Goal: Task Accomplishment & Management: Manage account settings

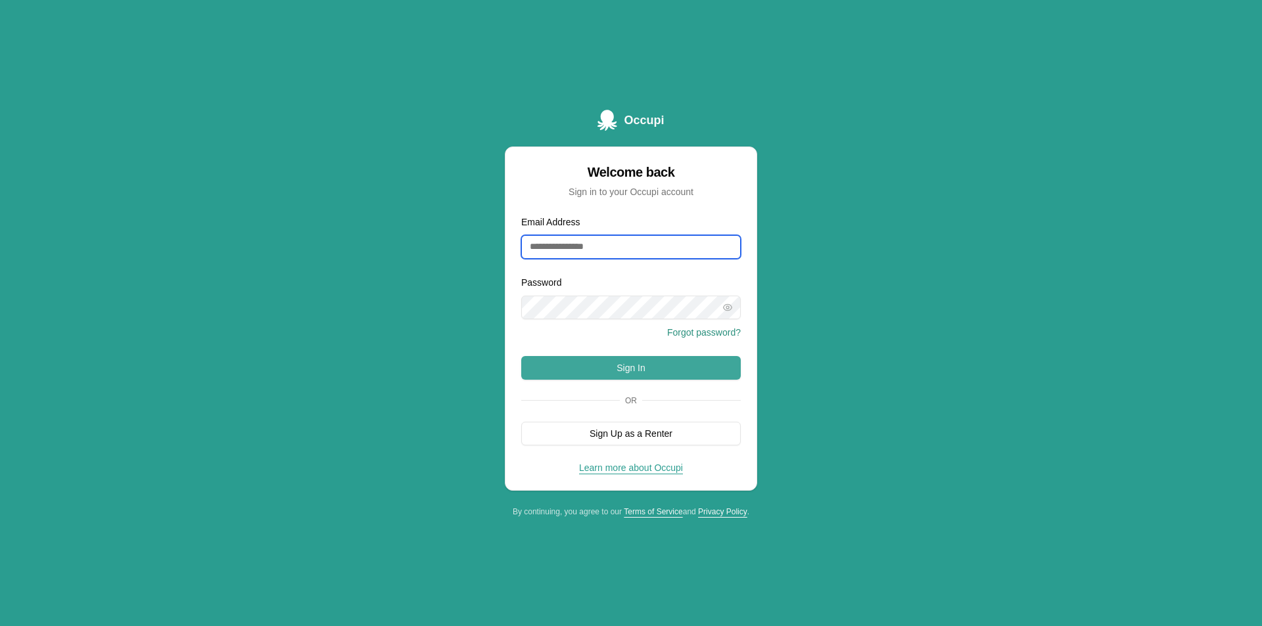
type input "**********"
click at [611, 364] on button "Sign In" at bounding box center [630, 368] width 219 height 24
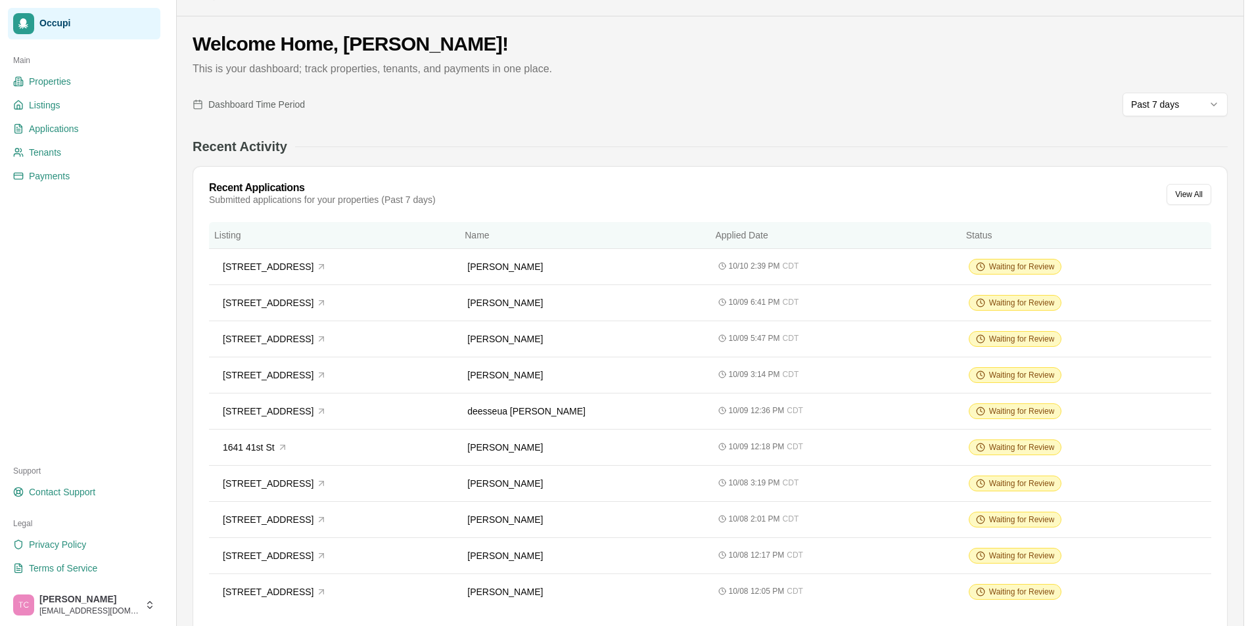
scroll to position [66, 0]
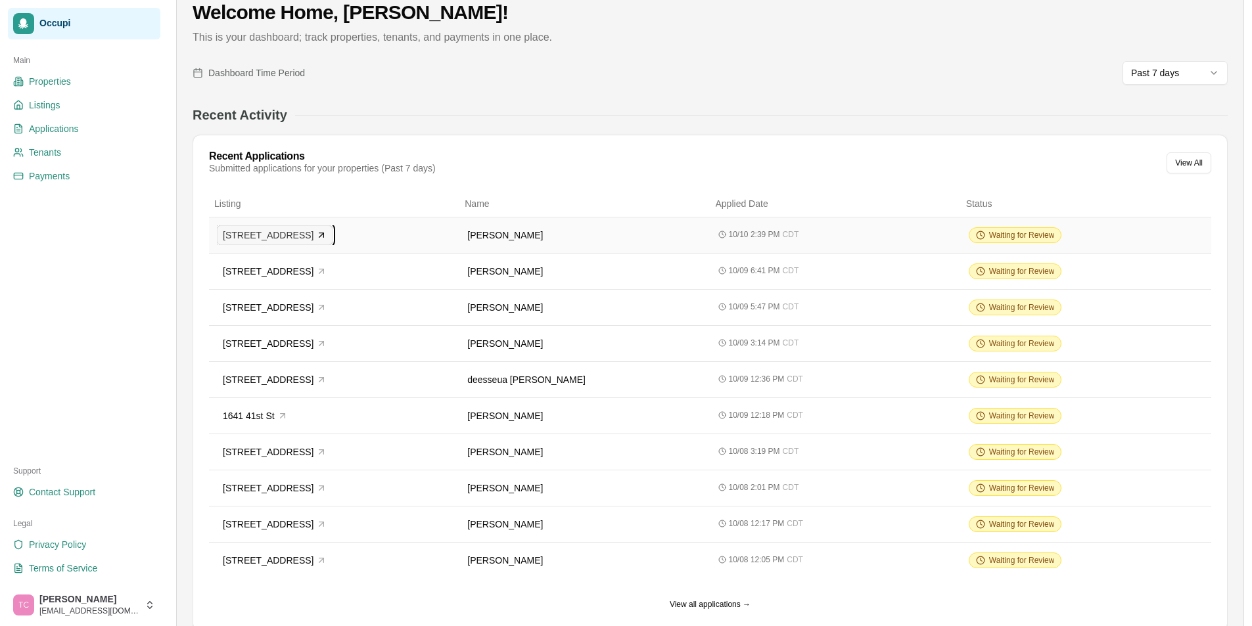
click at [306, 237] on button "450 Westchester Dr" at bounding box center [275, 235] width 116 height 20
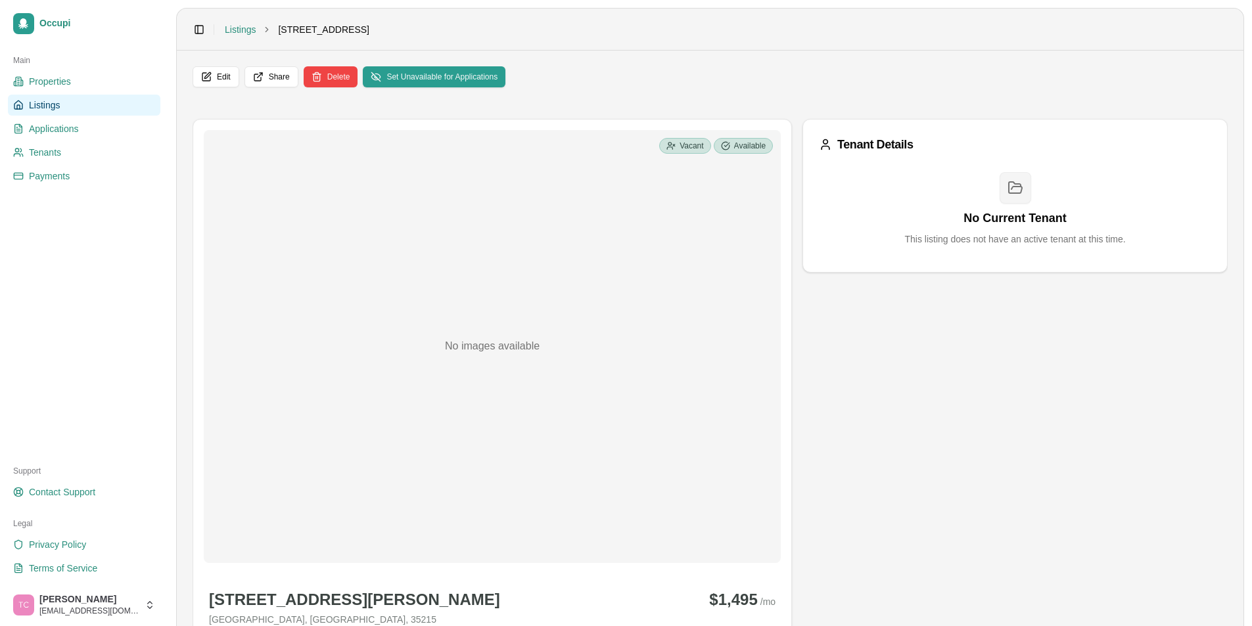
scroll to position [66, 0]
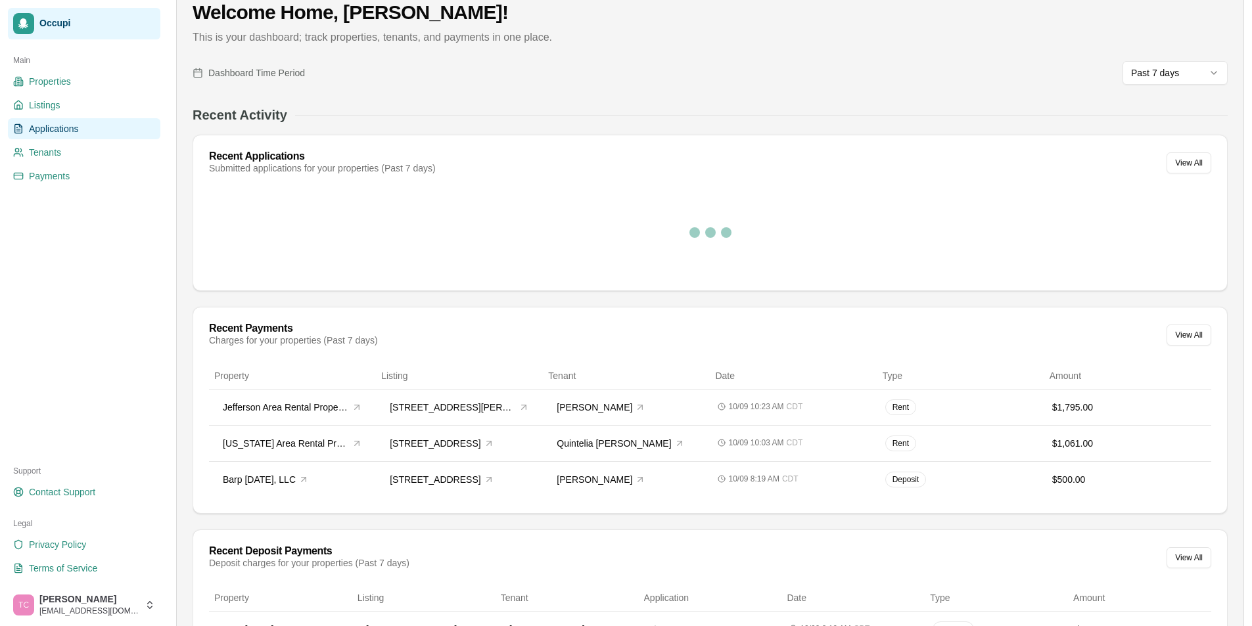
click at [57, 132] on span "Applications" at bounding box center [54, 128] width 50 height 13
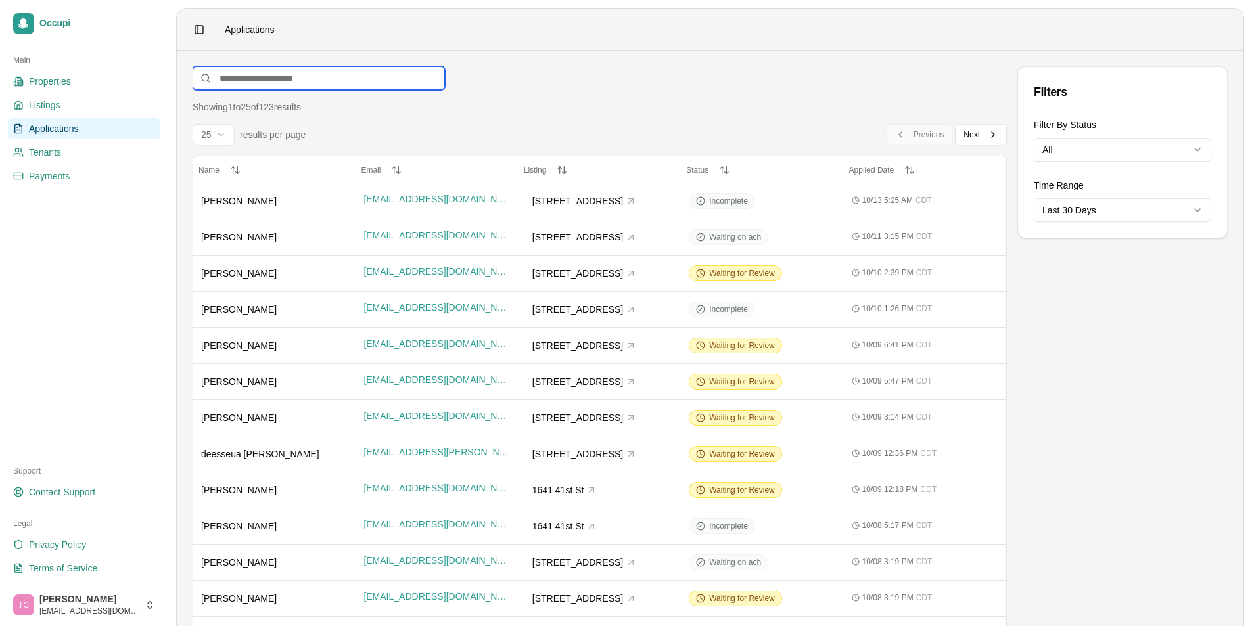
click at [243, 70] on input at bounding box center [319, 78] width 252 height 24
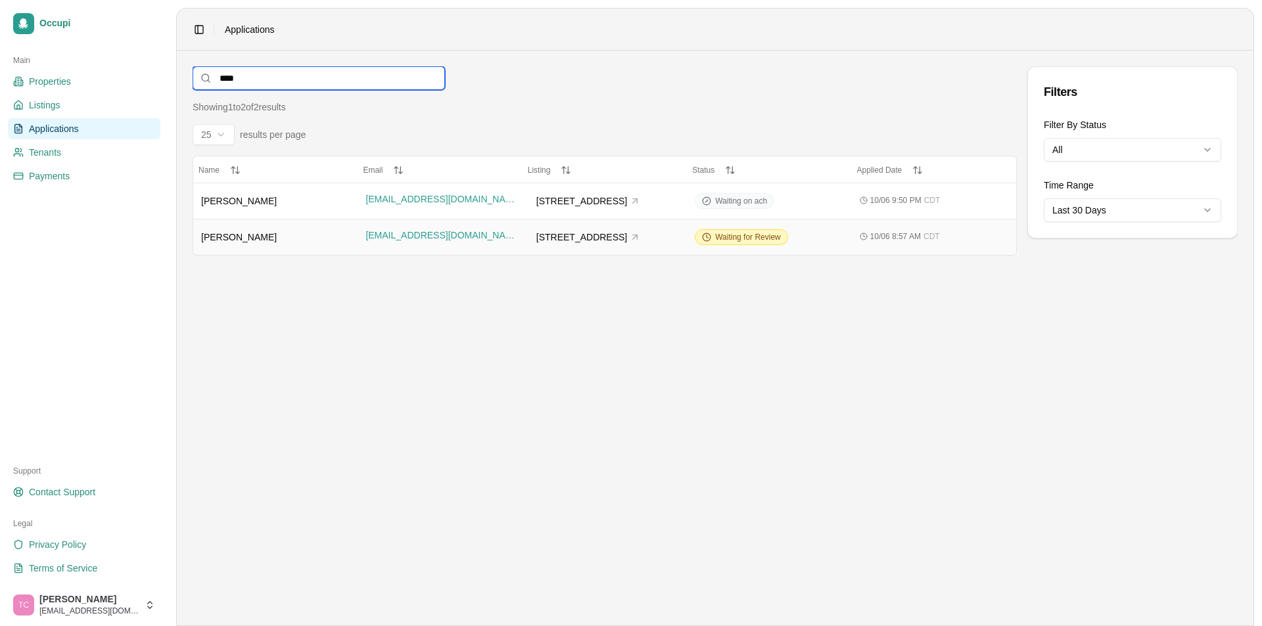
type input "****"
click at [246, 236] on span "Shay Lamar" at bounding box center [239, 237] width 76 height 11
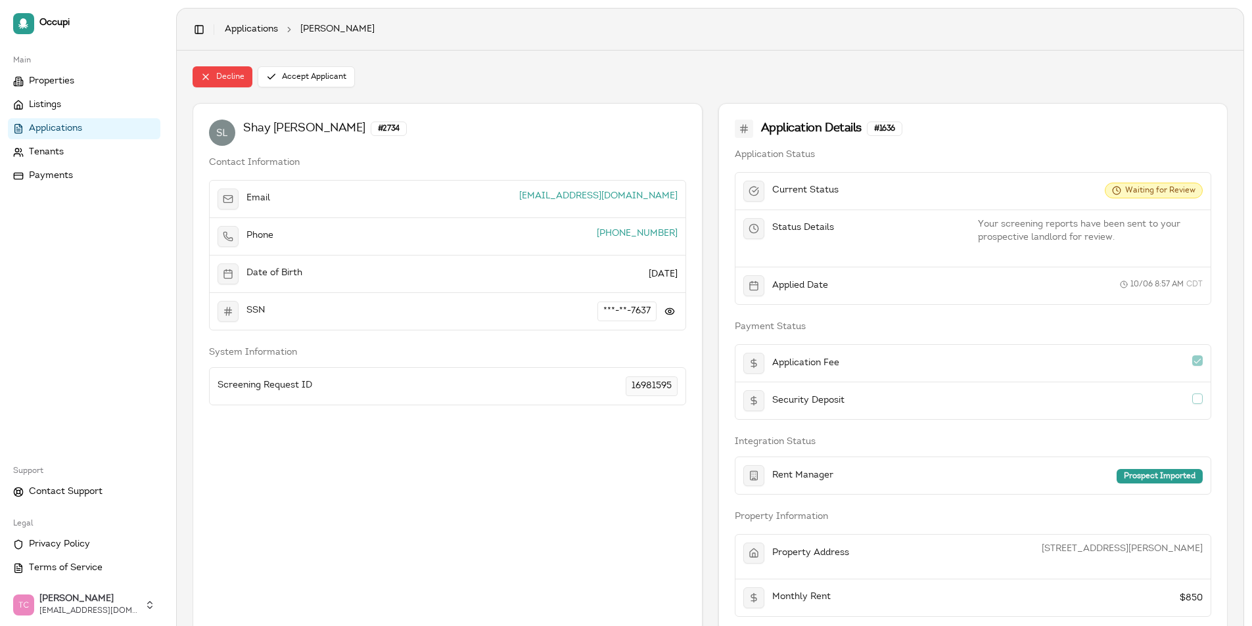
click at [74, 124] on span "Applications" at bounding box center [55, 128] width 53 height 13
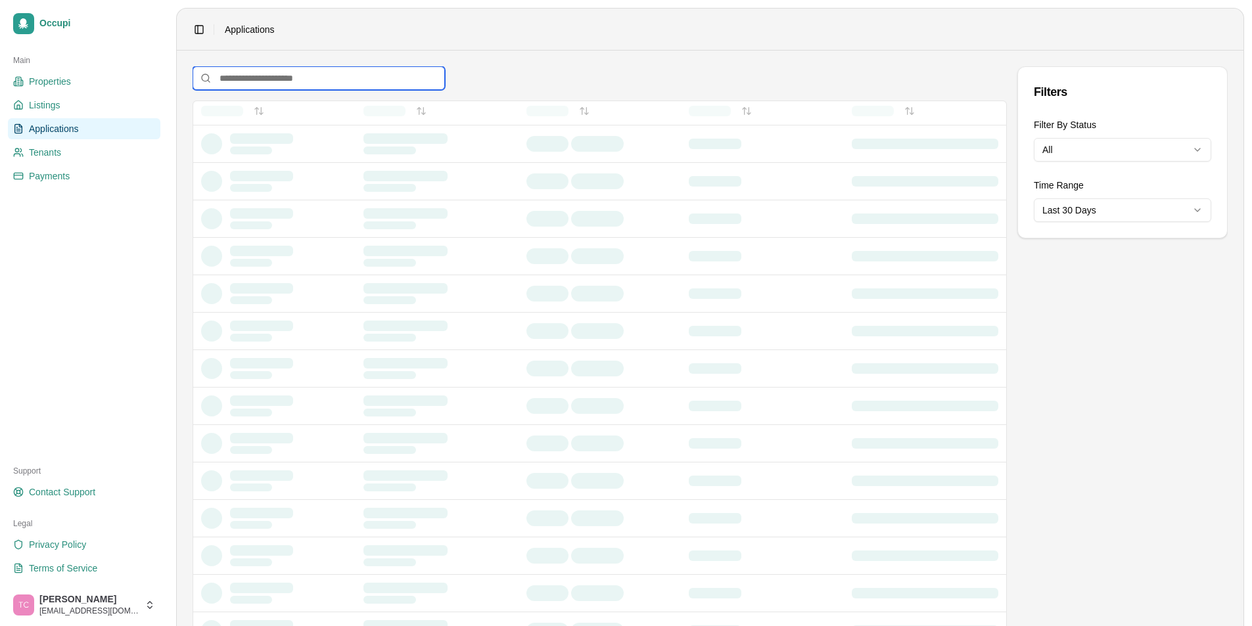
click at [248, 83] on input at bounding box center [319, 78] width 252 height 24
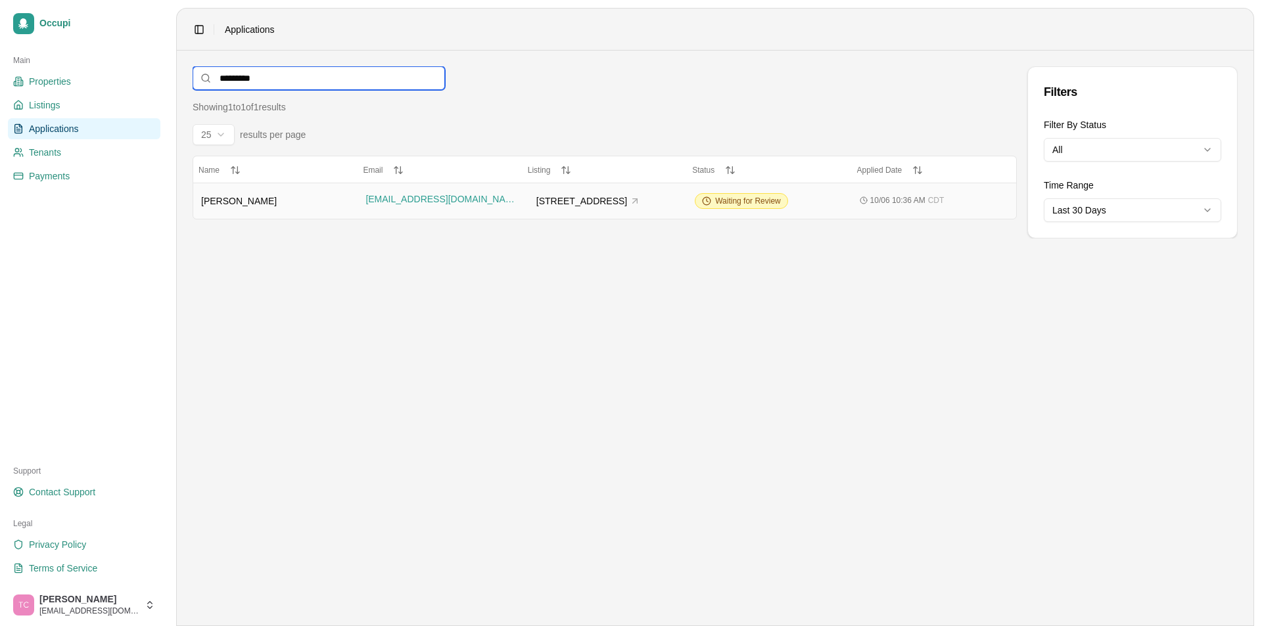
type input "*********"
click at [745, 210] on td "Waiting for Review" at bounding box center [769, 201] width 164 height 36
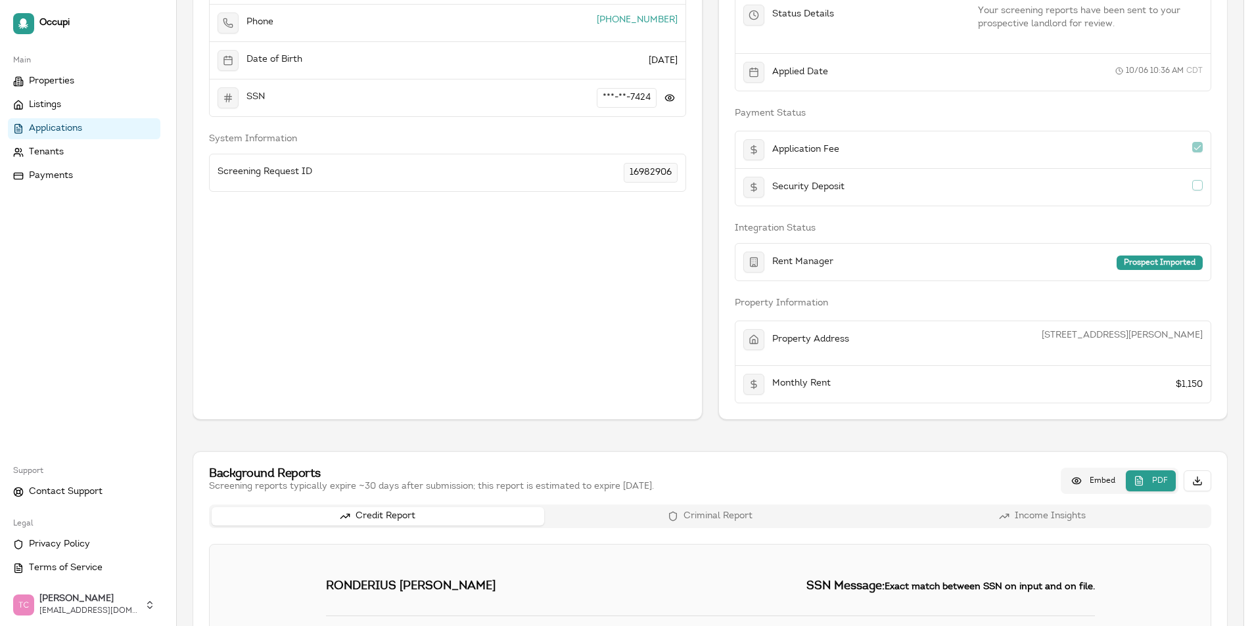
scroll to position [197, 0]
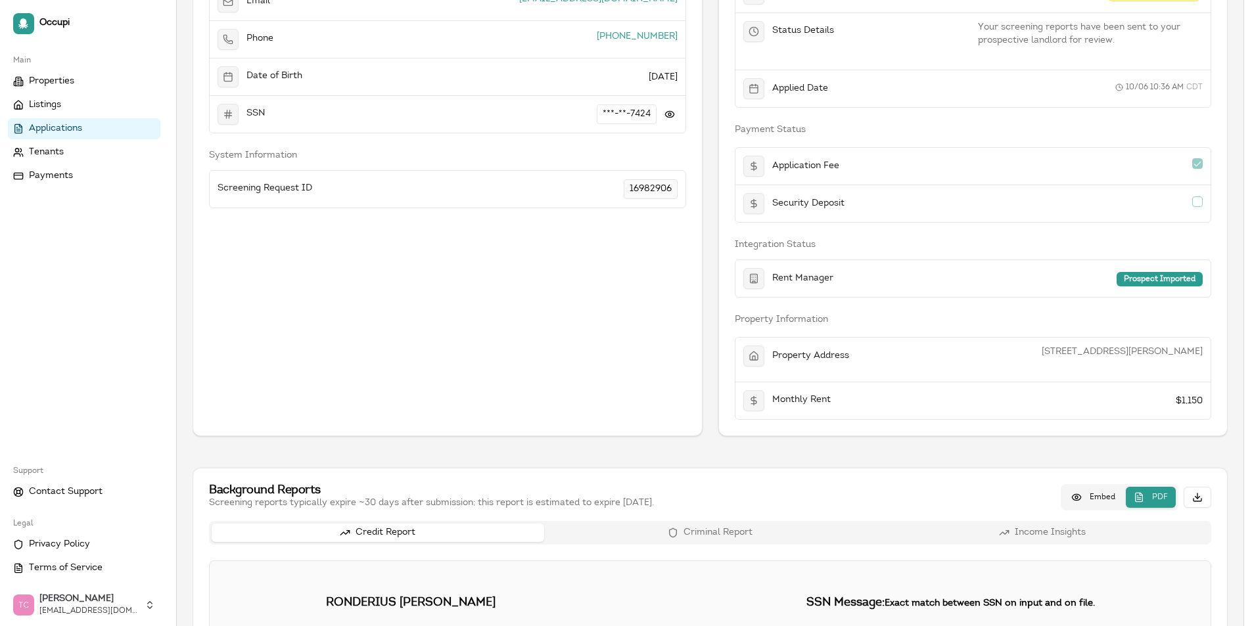
click at [528, 336] on div "Ronderius Nolan # 2738 Contact Information Email rondecmc1@gmail.com Phone (205…" at bounding box center [448, 171] width 510 height 530
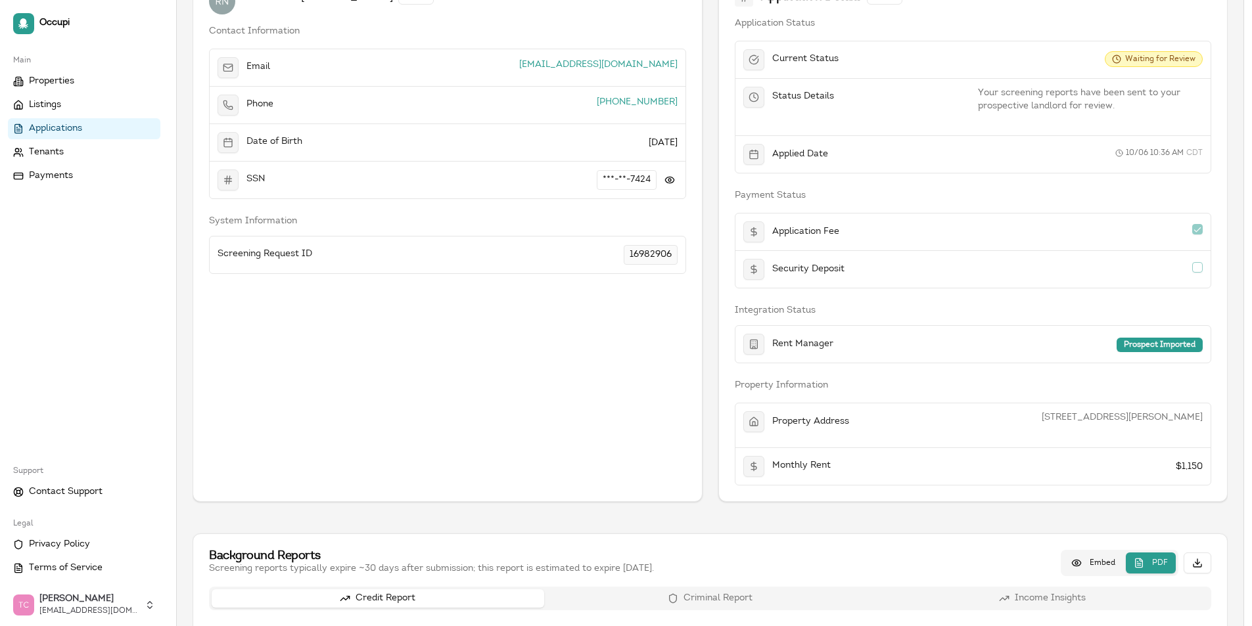
scroll to position [0, 0]
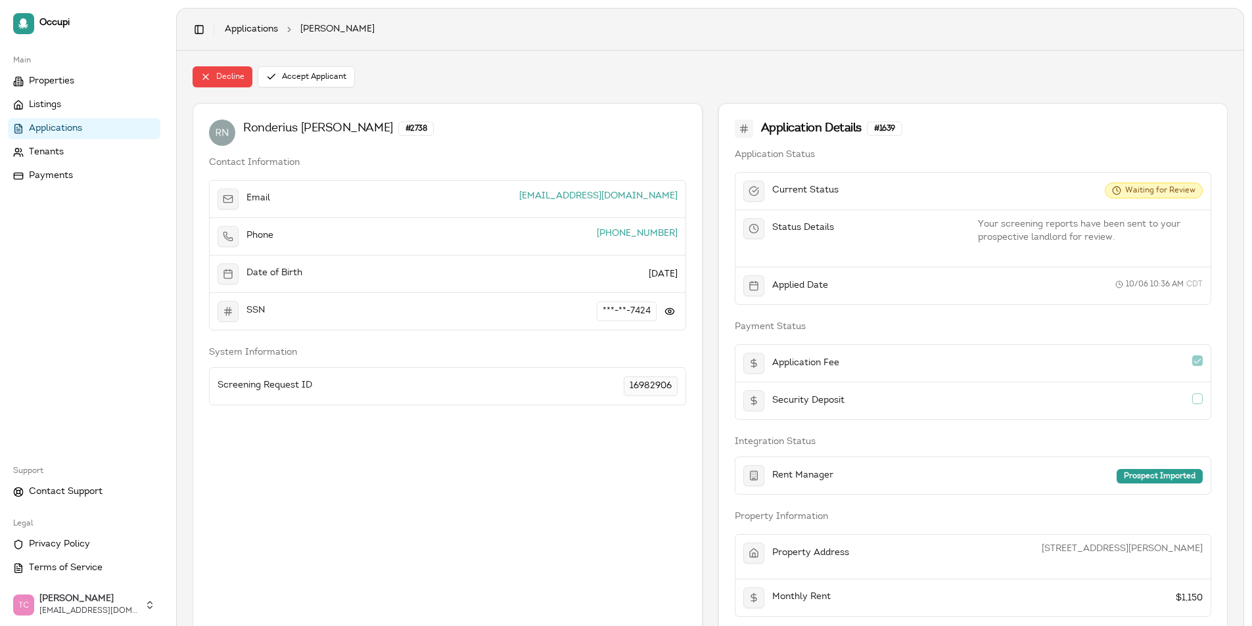
click at [45, 132] on span "Applications" at bounding box center [55, 128] width 53 height 13
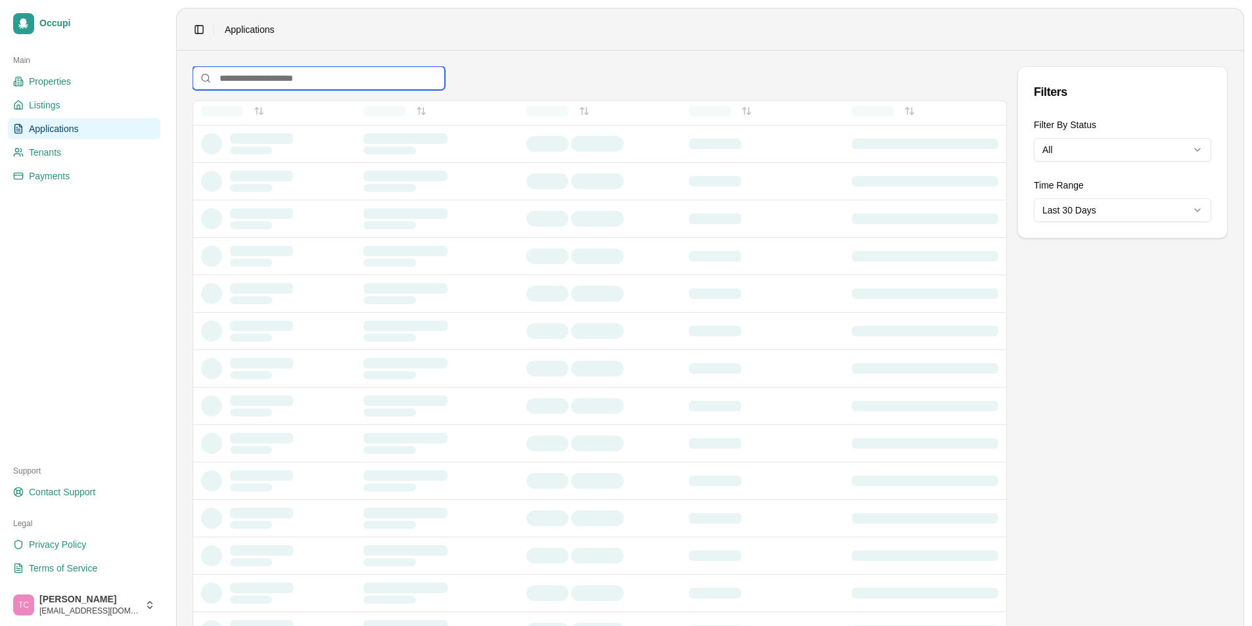
click at [240, 76] on input at bounding box center [319, 78] width 252 height 24
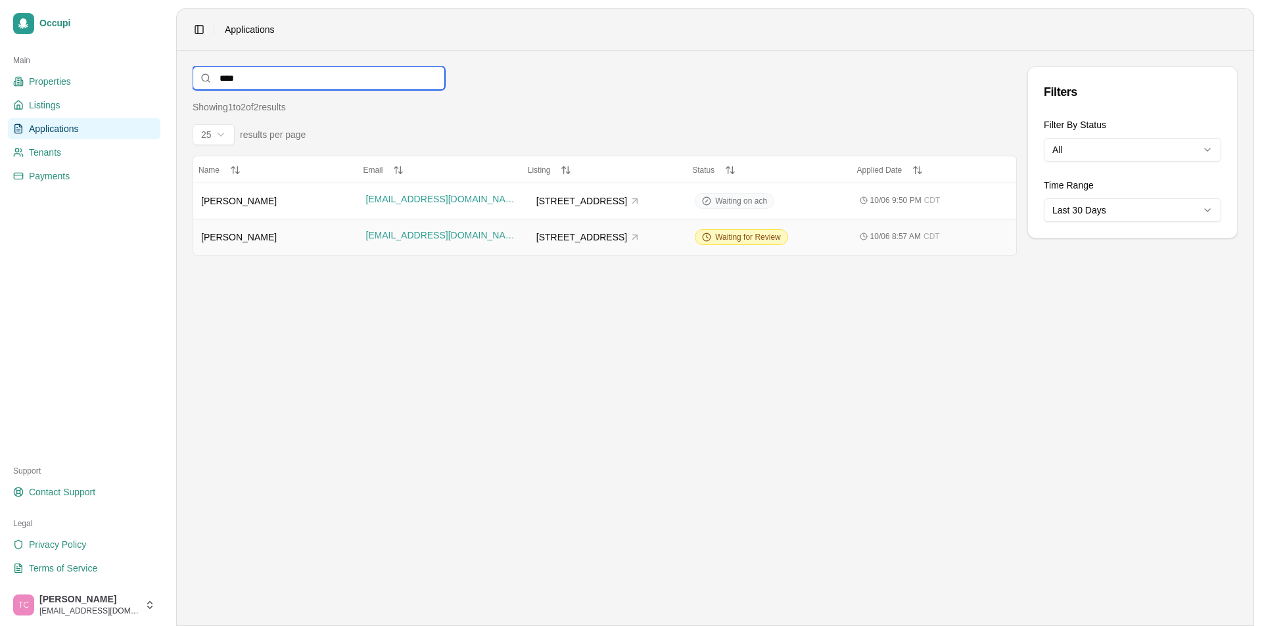
type input "****"
click at [233, 241] on span "Shay Lamar" at bounding box center [239, 237] width 76 height 11
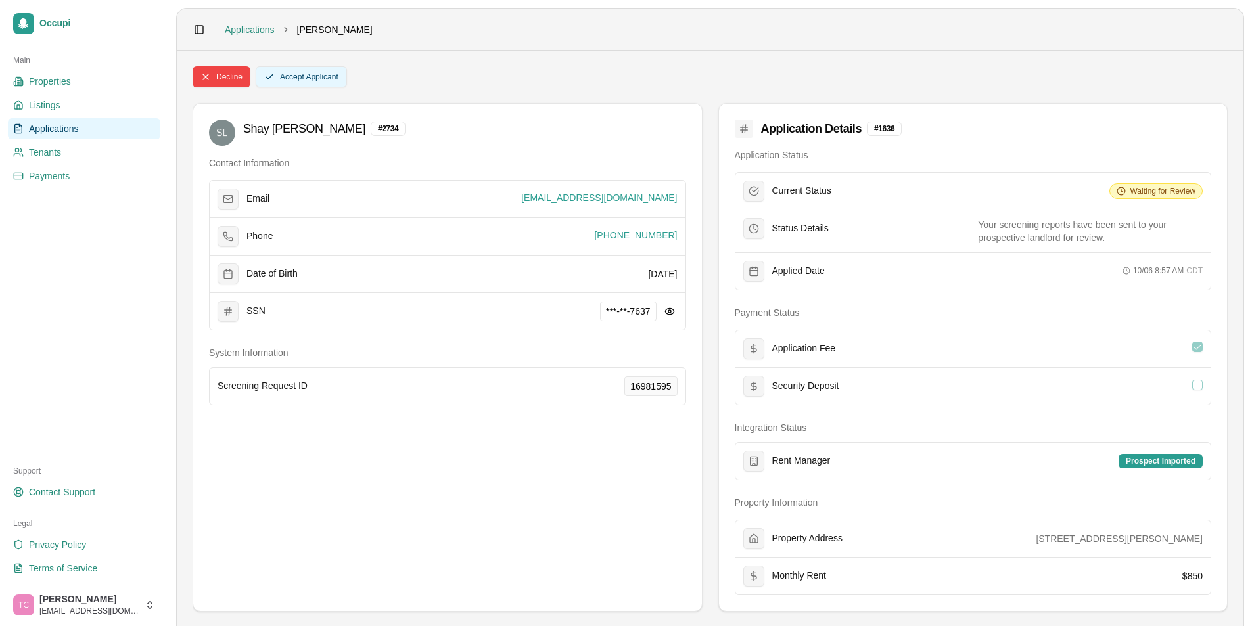
click at [294, 76] on button "Accept Applicant" at bounding box center [301, 76] width 91 height 21
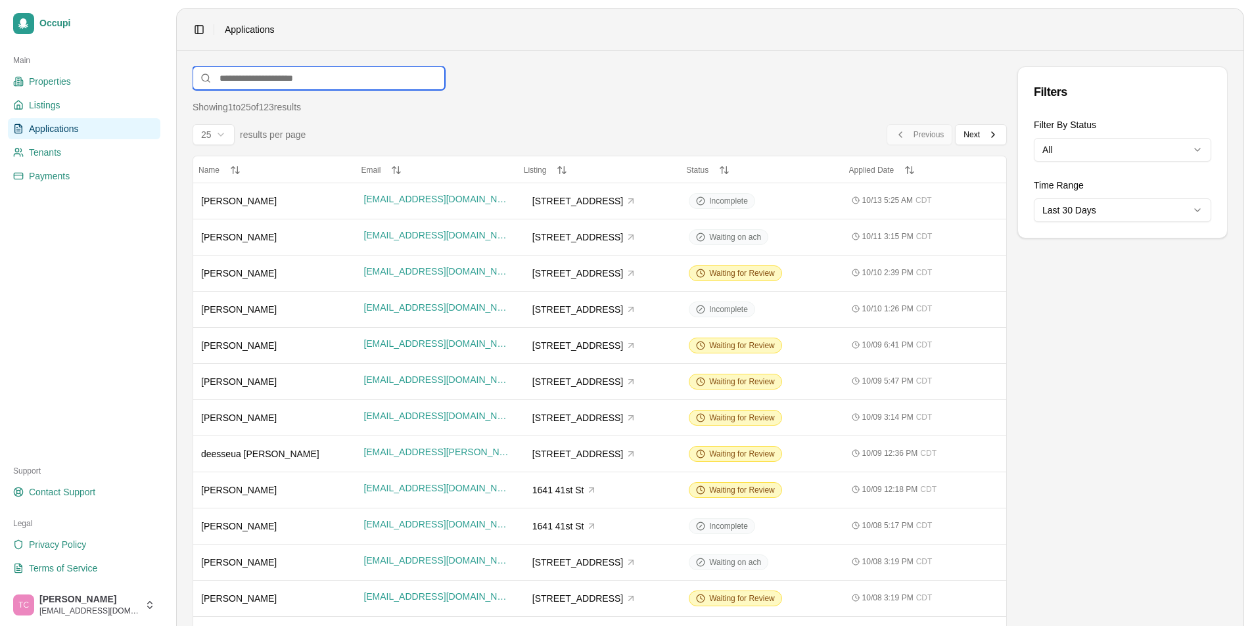
click at [244, 85] on input at bounding box center [319, 78] width 252 height 24
click at [275, 75] on input at bounding box center [319, 78] width 252 height 24
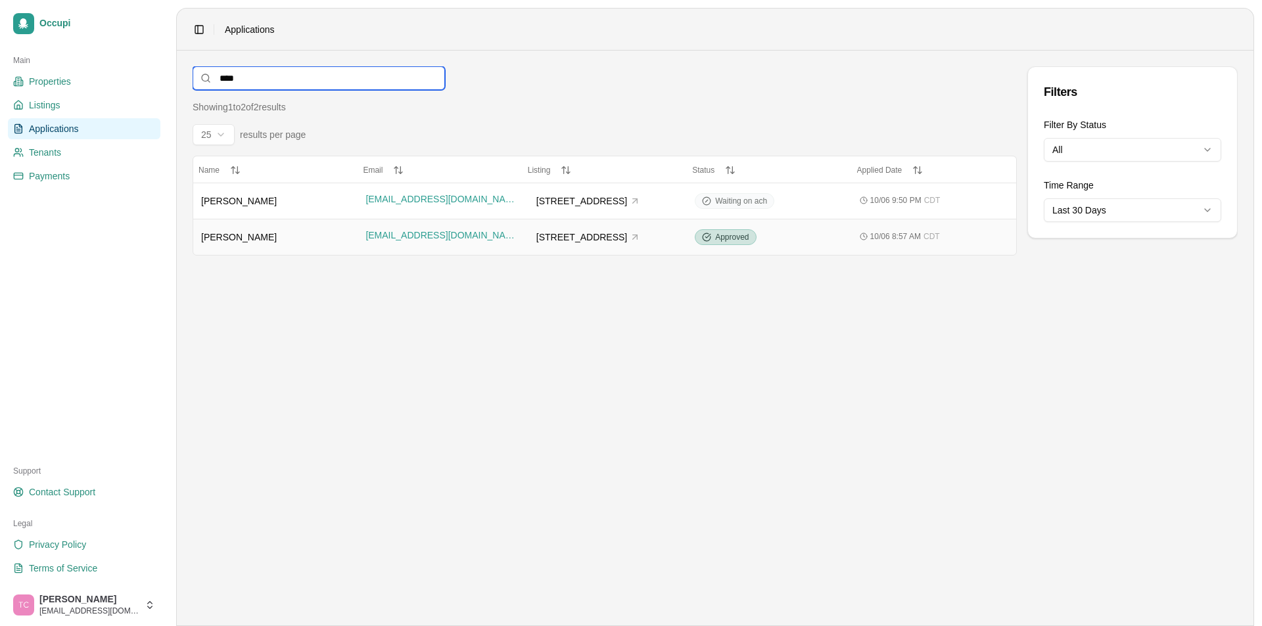
type input "****"
click at [257, 235] on div "Shay Lamar" at bounding box center [275, 237] width 149 height 13
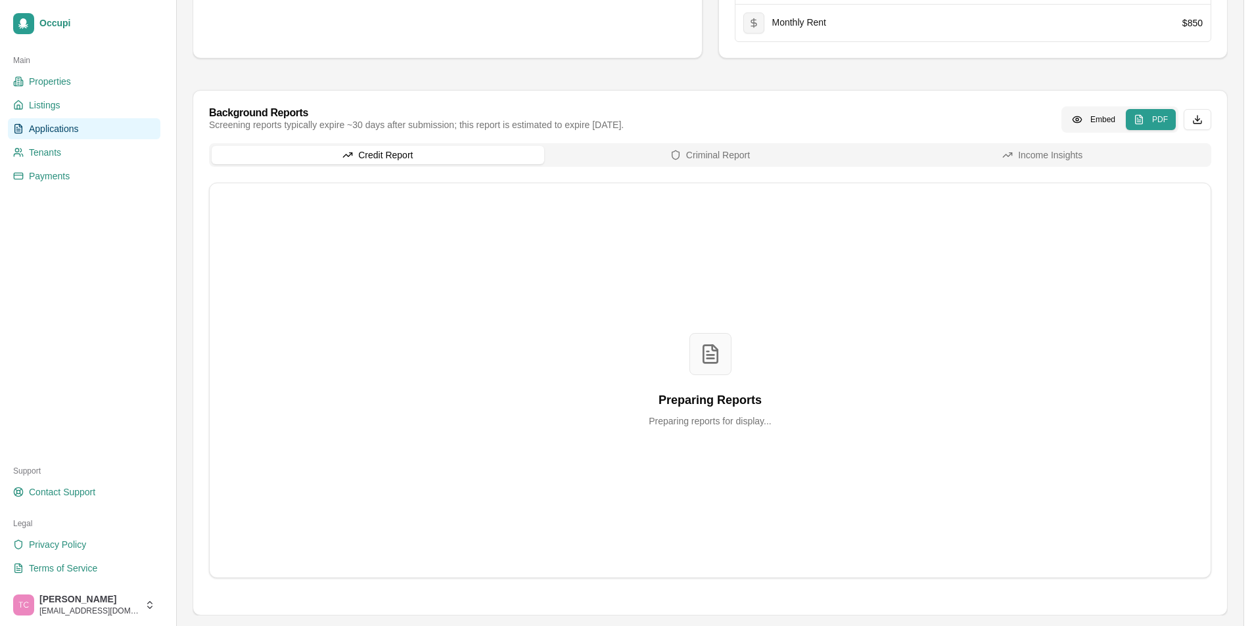
scroll to position [533, 0]
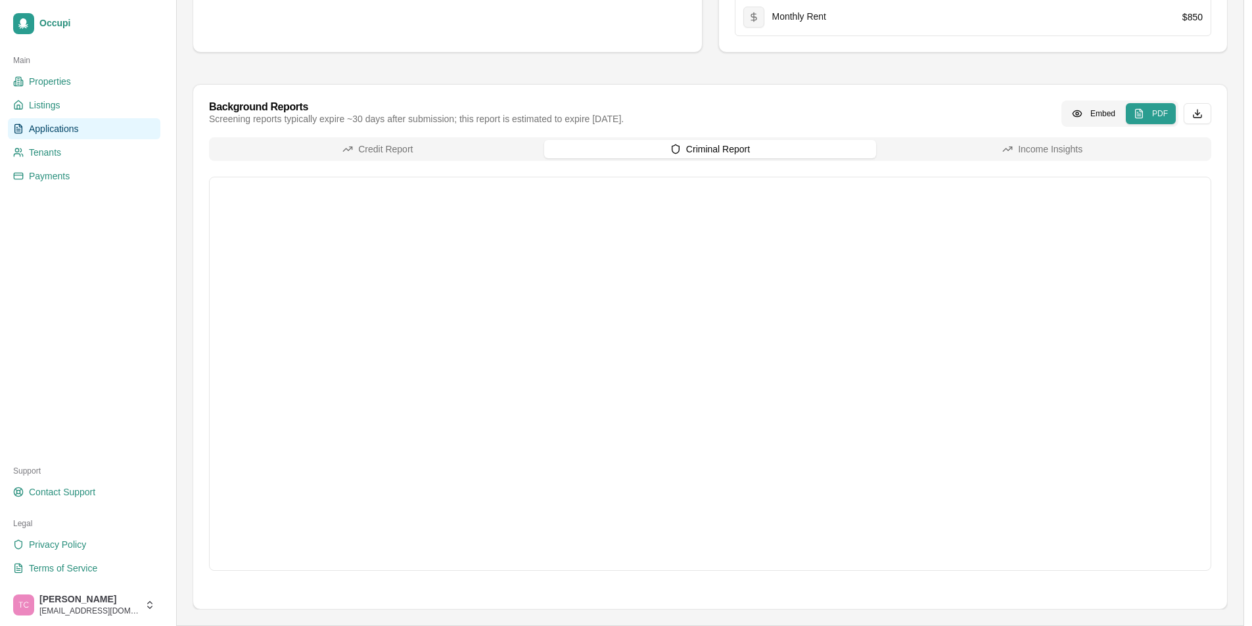
click at [702, 148] on button "Criminal Report" at bounding box center [710, 149] width 333 height 18
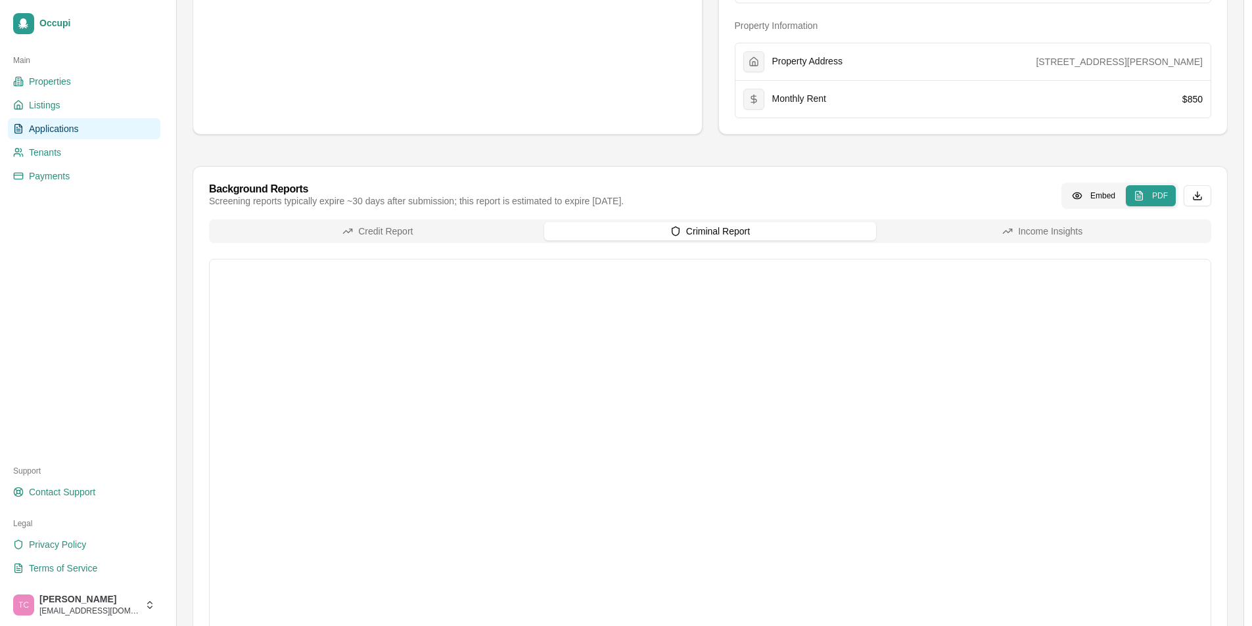
scroll to position [336, 0]
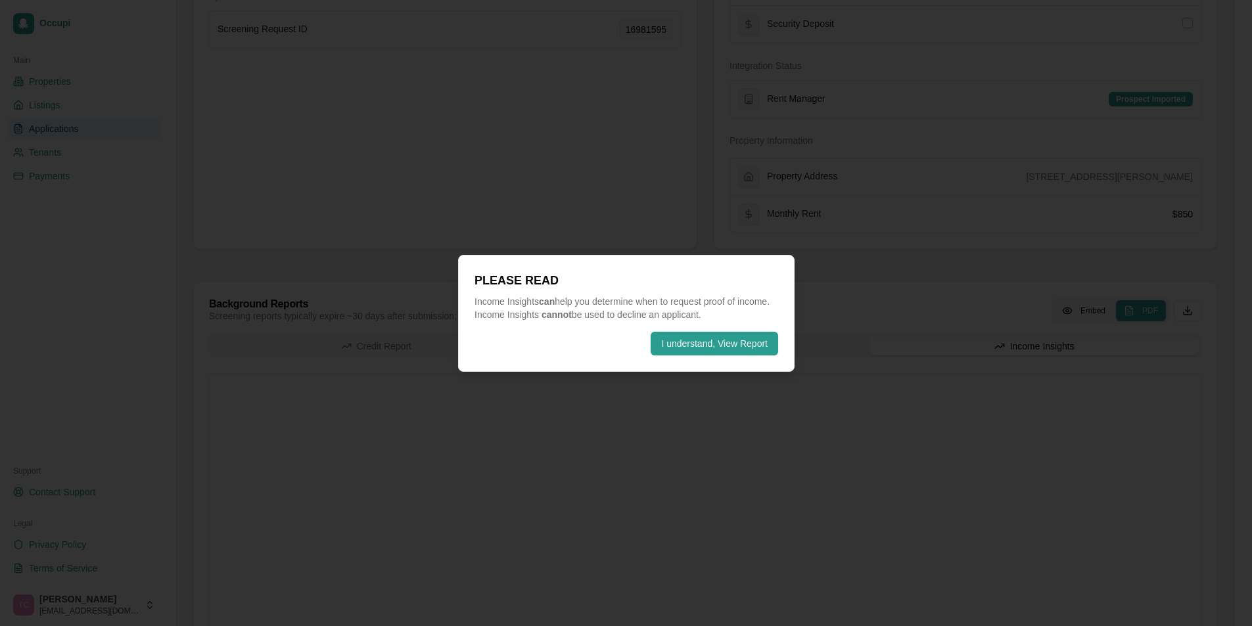
click at [738, 351] on button "I understand, View Report" at bounding box center [718, 344] width 127 height 24
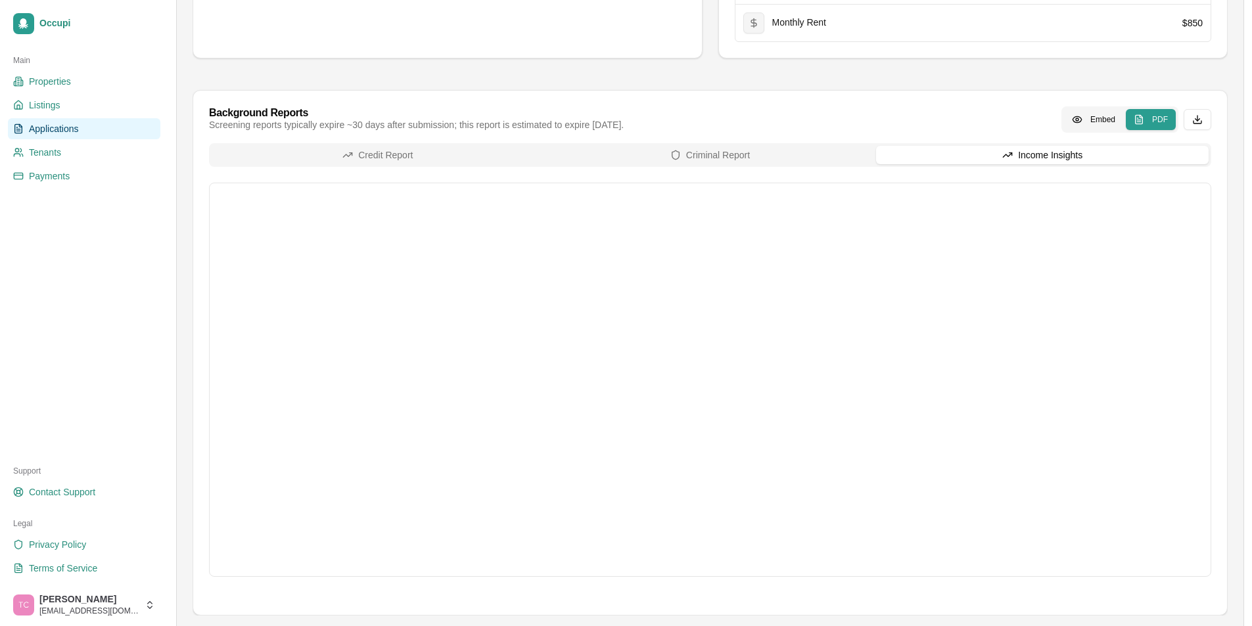
scroll to position [533, 0]
click at [451, 148] on button "Credit Report" at bounding box center [378, 149] width 333 height 18
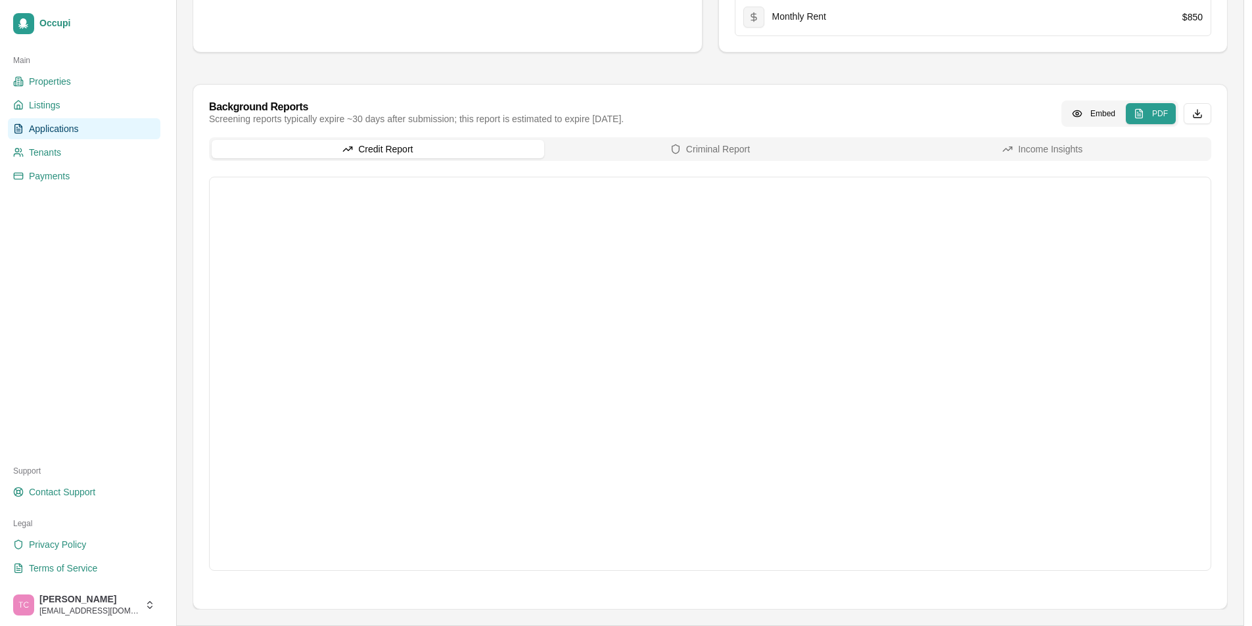
click at [34, 133] on span "Applications" at bounding box center [54, 128] width 50 height 13
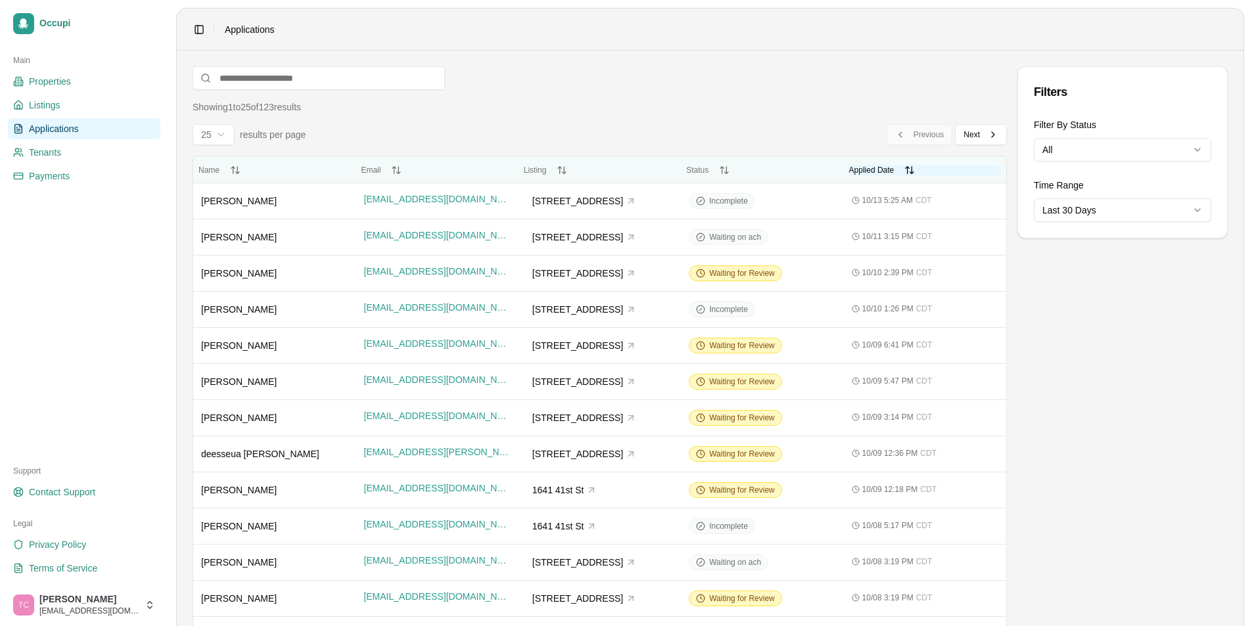
click at [879, 166] on span "Applied Date" at bounding box center [871, 170] width 45 height 9
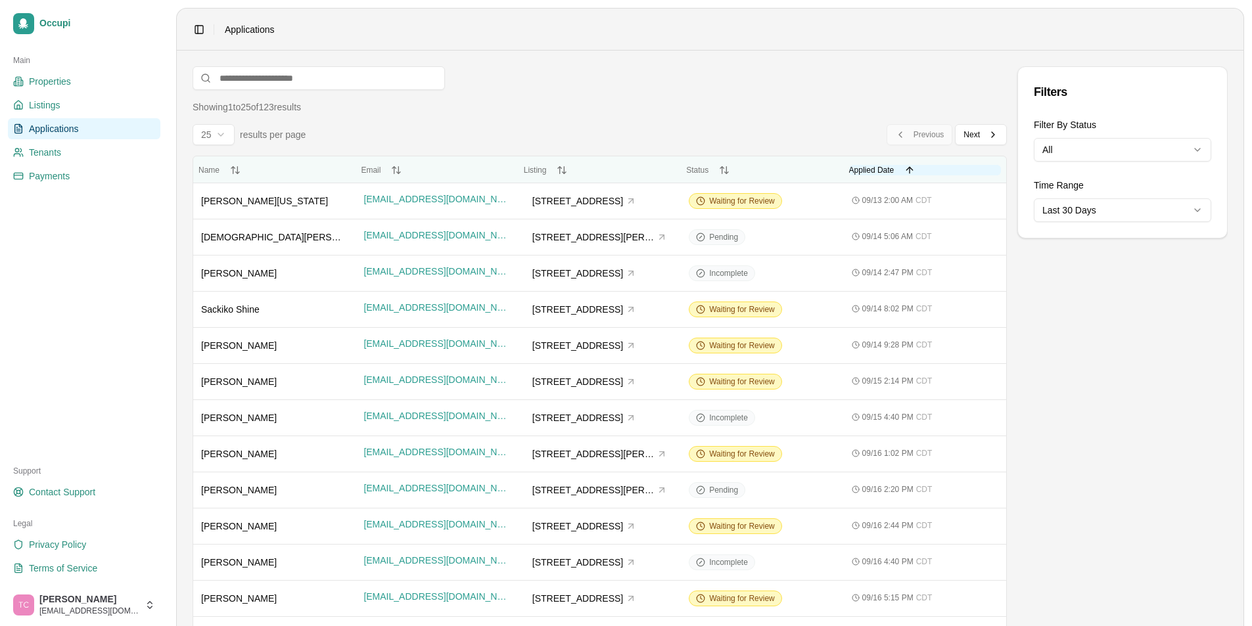
click at [879, 166] on span "Applied Date" at bounding box center [871, 170] width 45 height 9
